Goal: Book appointment/travel/reservation

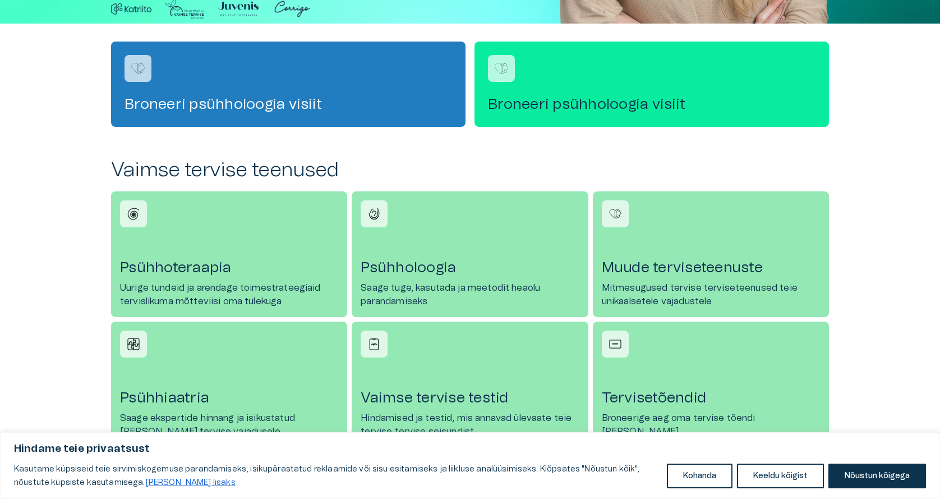
scroll to position [404, 0]
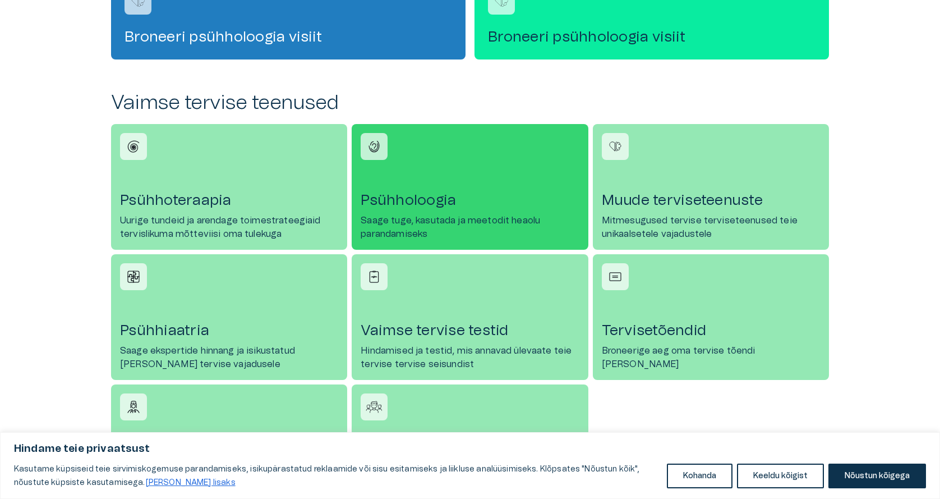
click at [458, 210] on link "Psühholoogia Saage tuge, kasutada ja meetodit heaolu parandamiseks" at bounding box center [470, 187] width 236 height 126
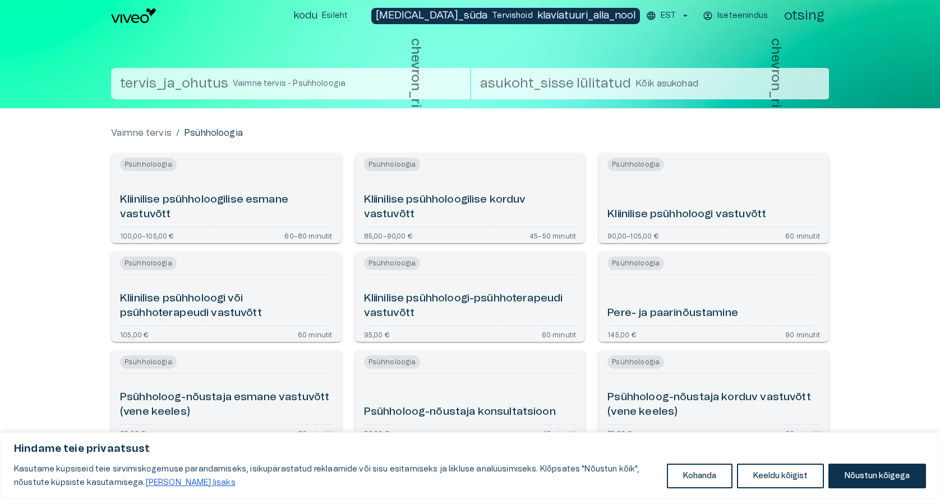
click at [173, 196] on font "Kliinilise psühholoogilise esmane vastuvõtt" at bounding box center [204, 207] width 168 height 26
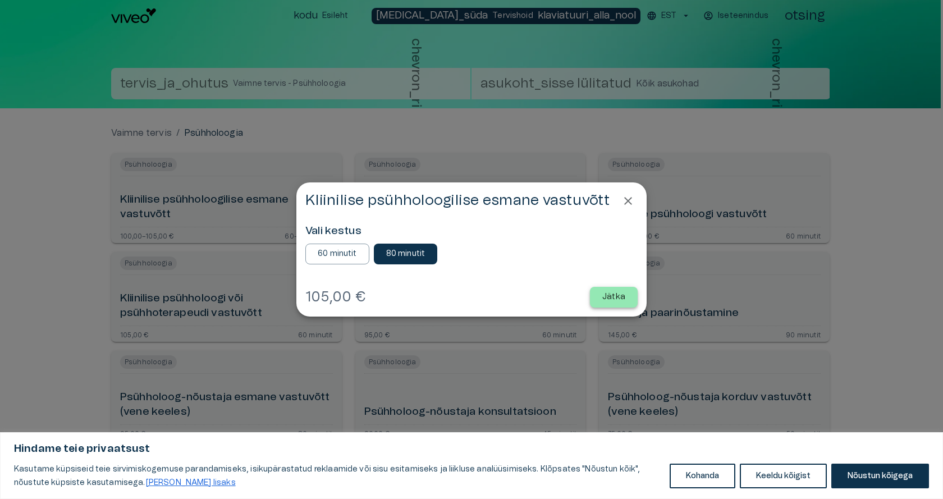
click at [622, 295] on font "Jätka" at bounding box center [613, 297] width 23 height 8
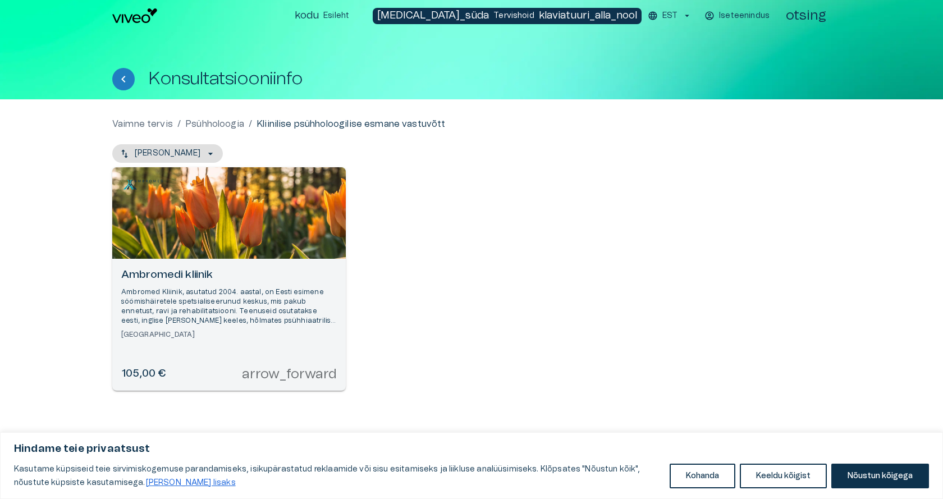
click at [148, 370] on font "105,00 €" at bounding box center [143, 373] width 44 height 11
